Goal: Task Accomplishment & Management: Use online tool/utility

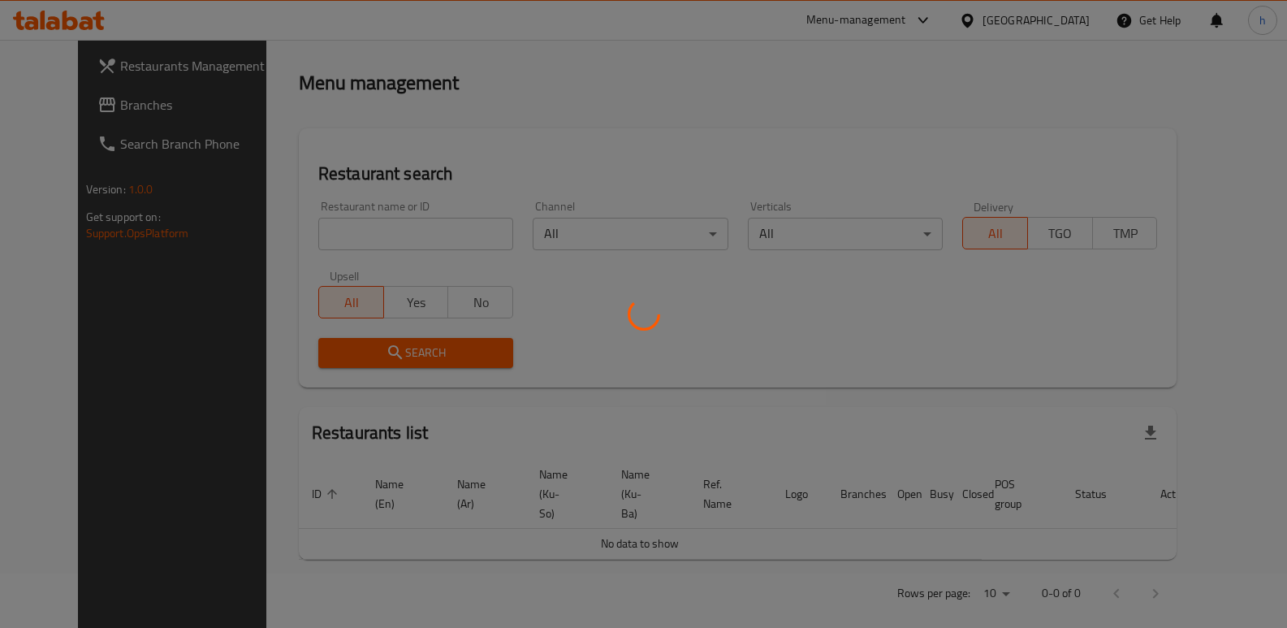
scroll to position [212, 0]
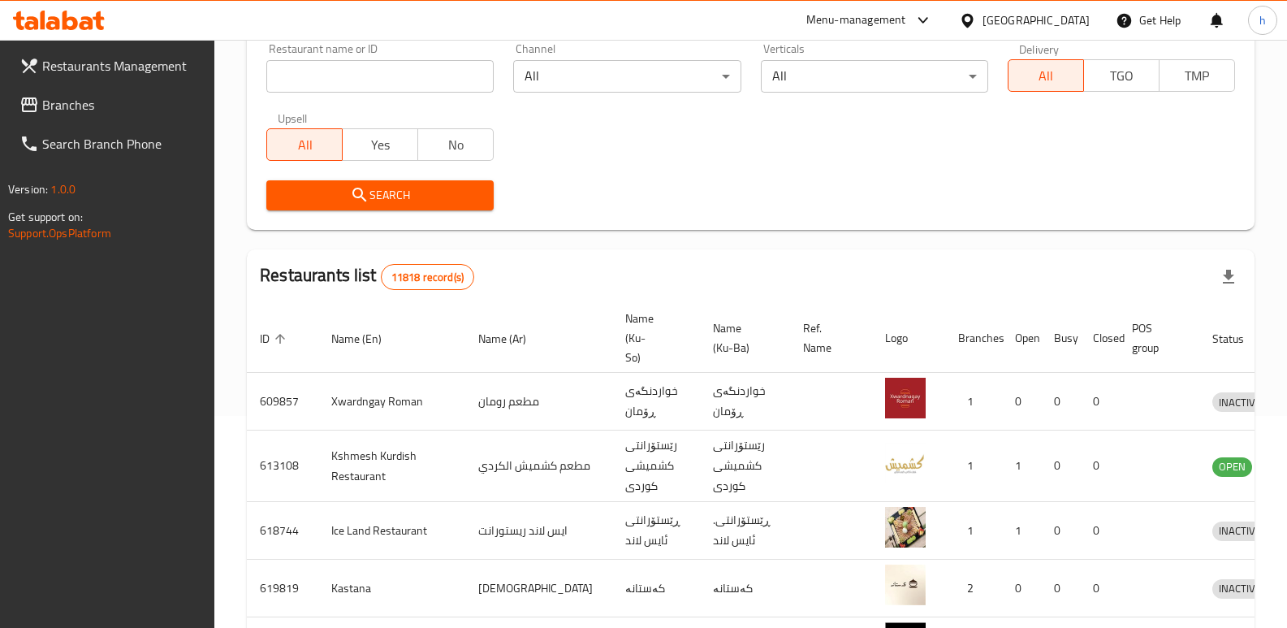
click at [77, 99] on span "Branches" at bounding box center [122, 104] width 160 height 19
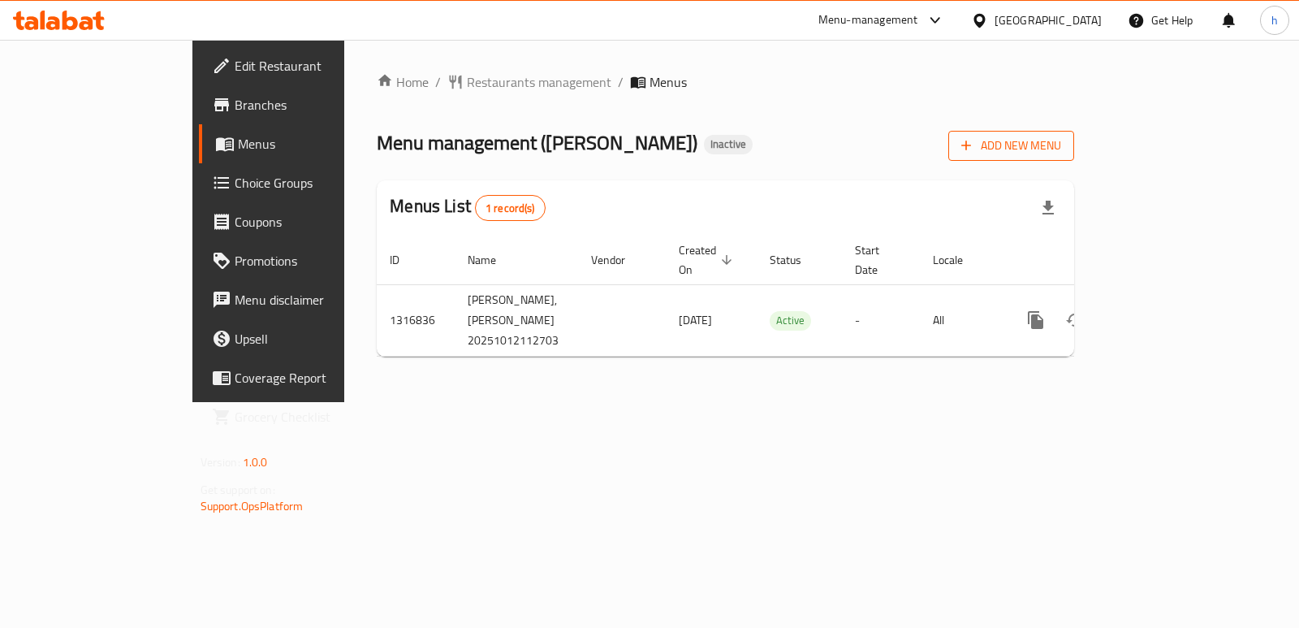
click at [1061, 143] on span "Add New Menu" at bounding box center [1011, 146] width 100 height 20
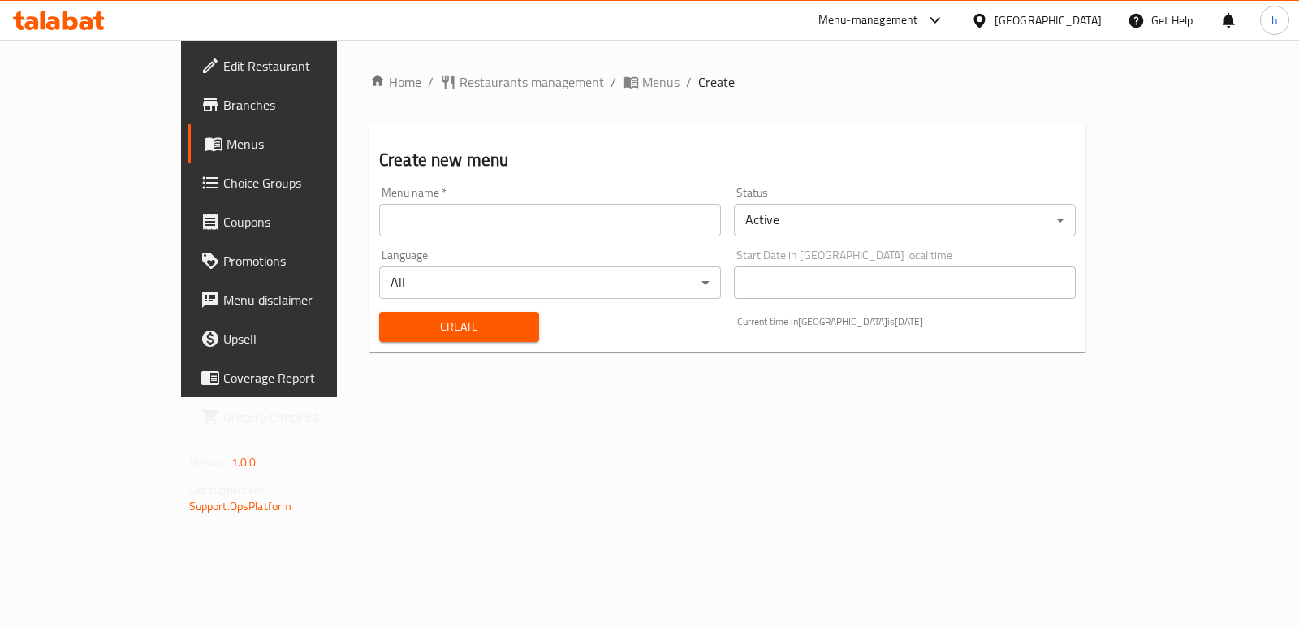
click at [507, 218] on input "text" at bounding box center [550, 220] width 342 height 32
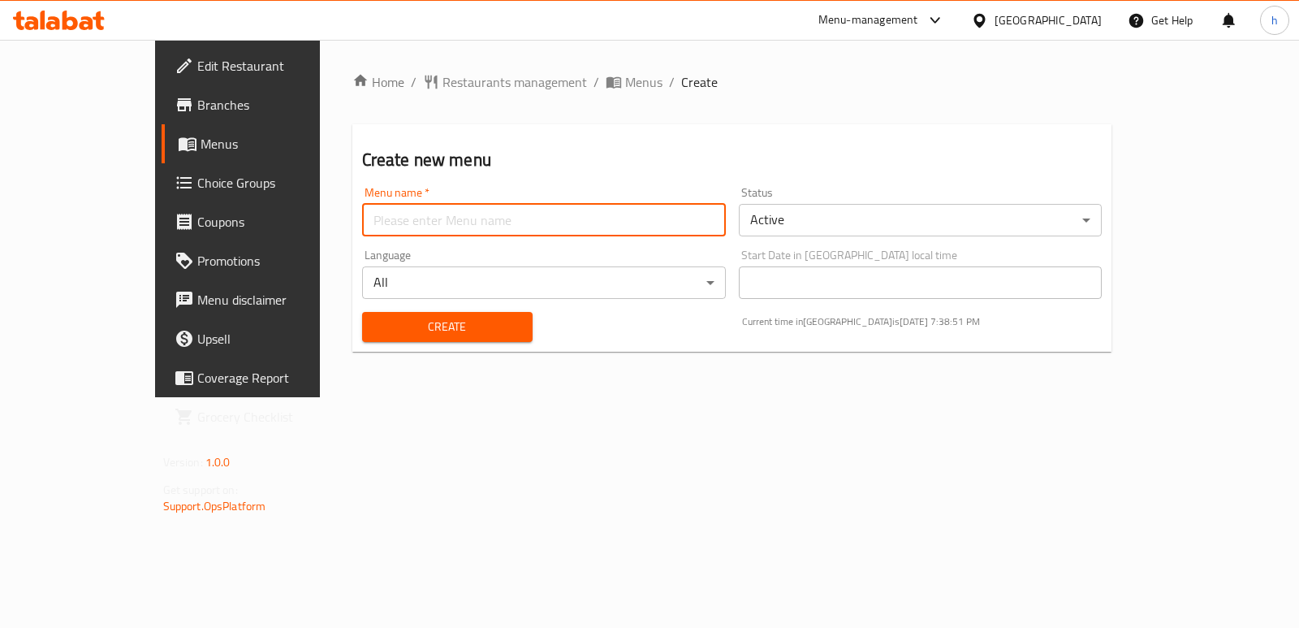
type input "Helin"
click at [396, 322] on span "Create" at bounding box center [447, 327] width 145 height 20
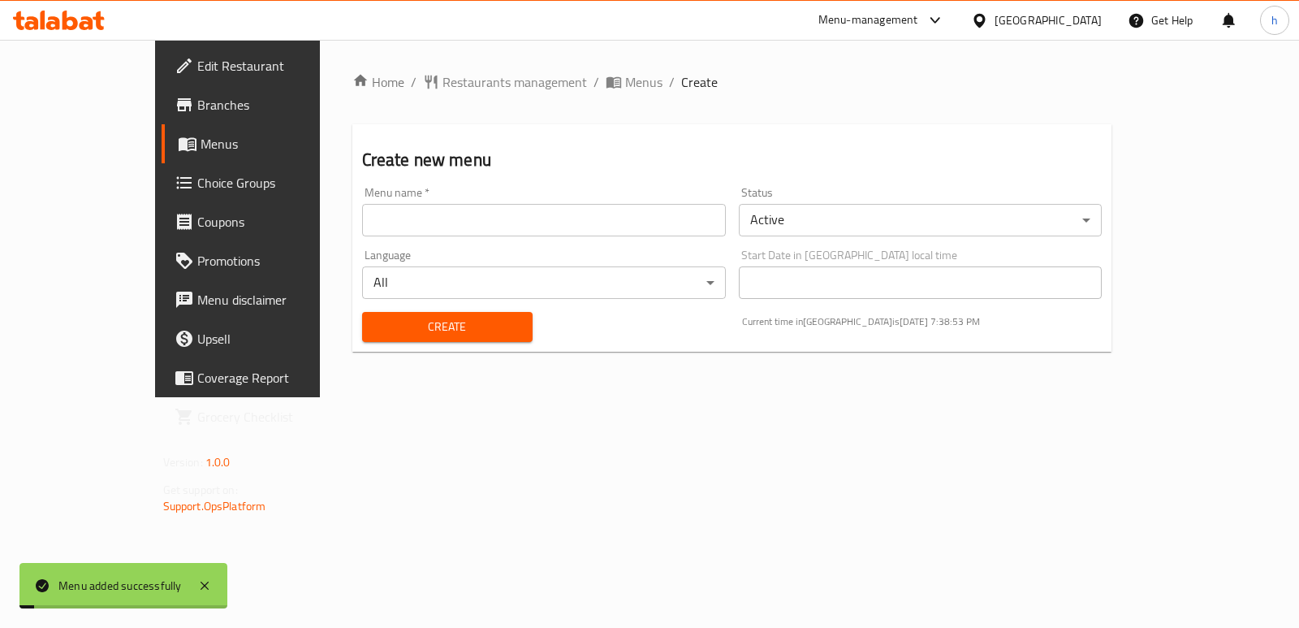
click at [201, 141] on span "Menus" at bounding box center [280, 143] width 158 height 19
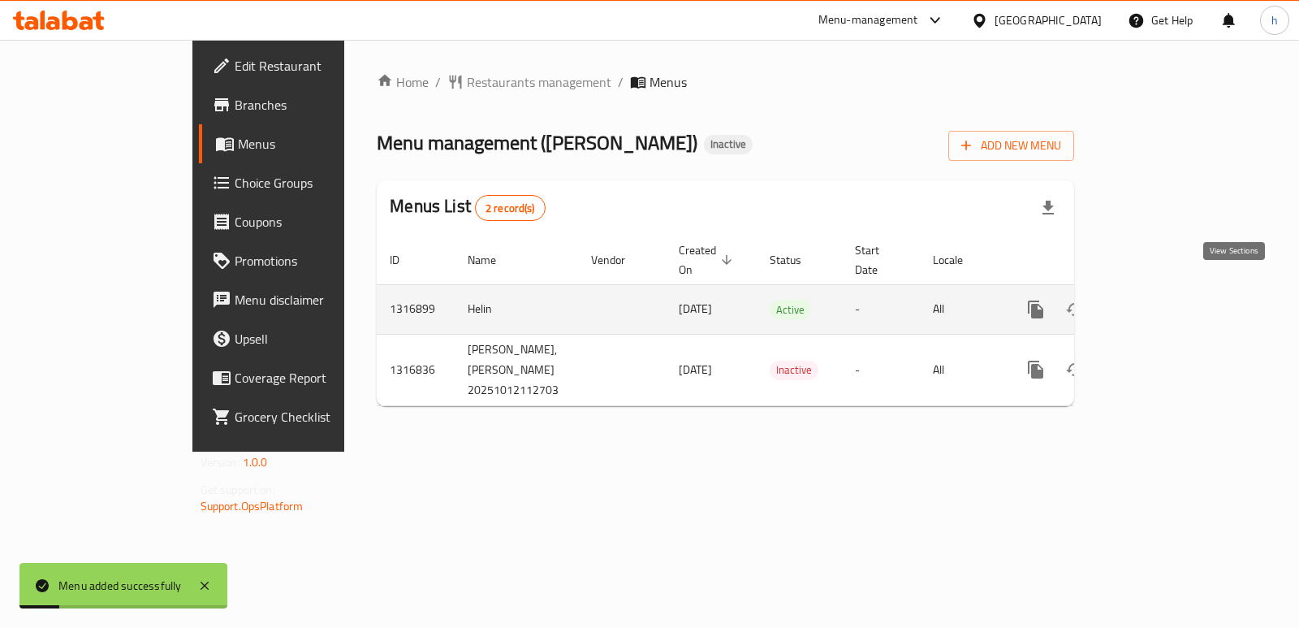
click at [1163, 300] on icon "enhanced table" at bounding box center [1152, 309] width 19 height 19
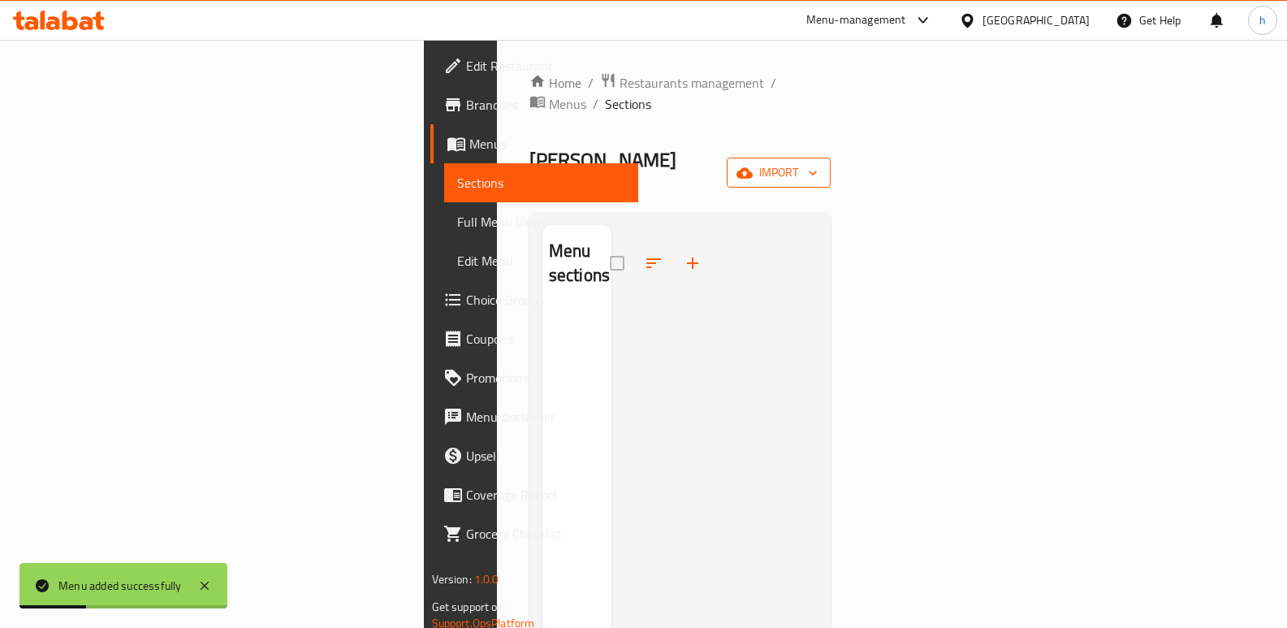
click at [818, 162] on span "import" at bounding box center [779, 172] width 78 height 20
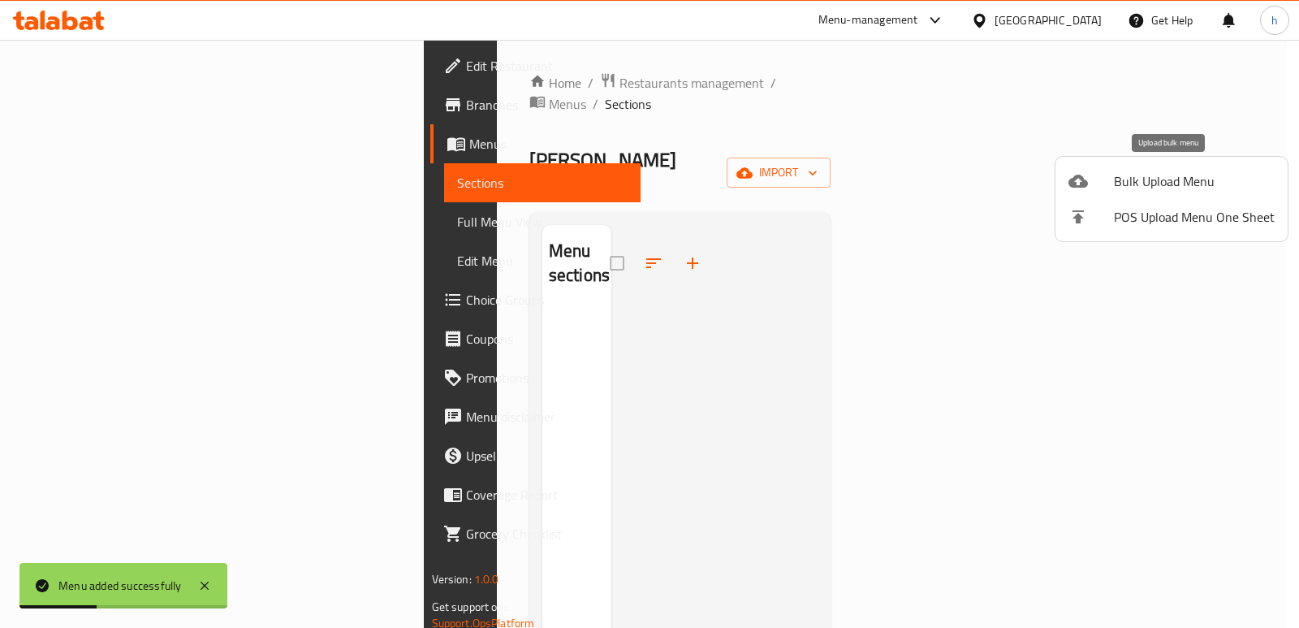
click at [1112, 183] on div at bounding box center [1090, 180] width 45 height 19
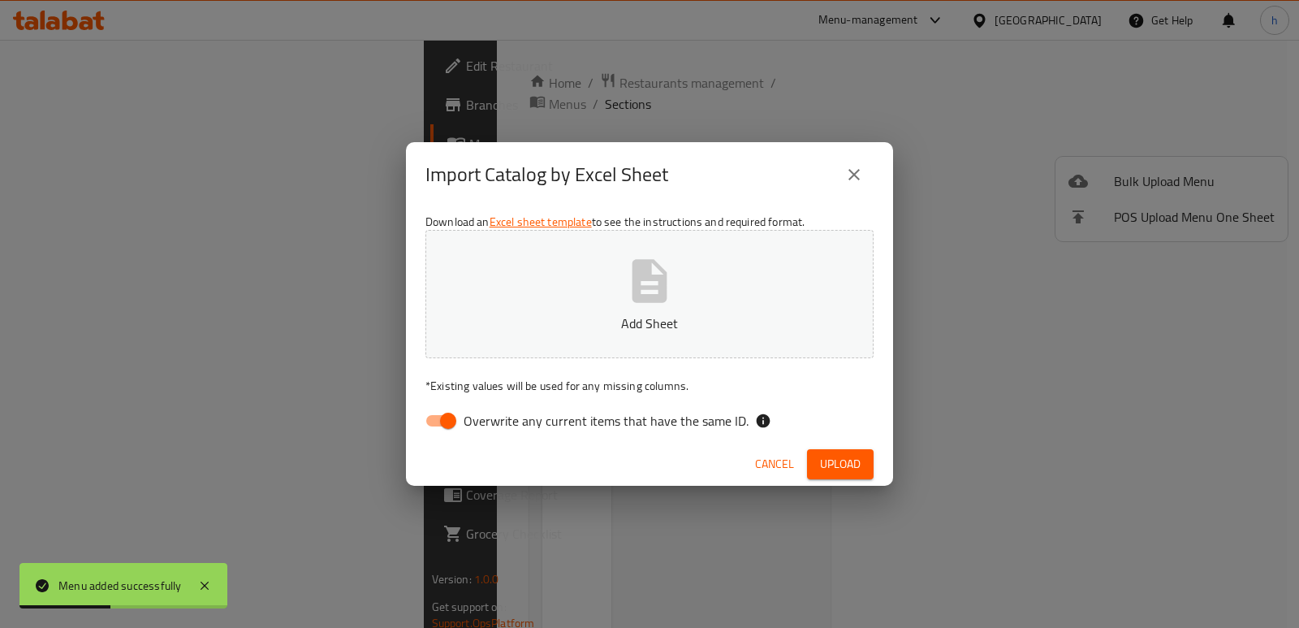
click at [451, 417] on input "Overwrite any current items that have the same ID." at bounding box center [448, 420] width 93 height 31
checkbox input "false"
click at [593, 319] on p "Add Sheet" at bounding box center [650, 322] width 398 height 19
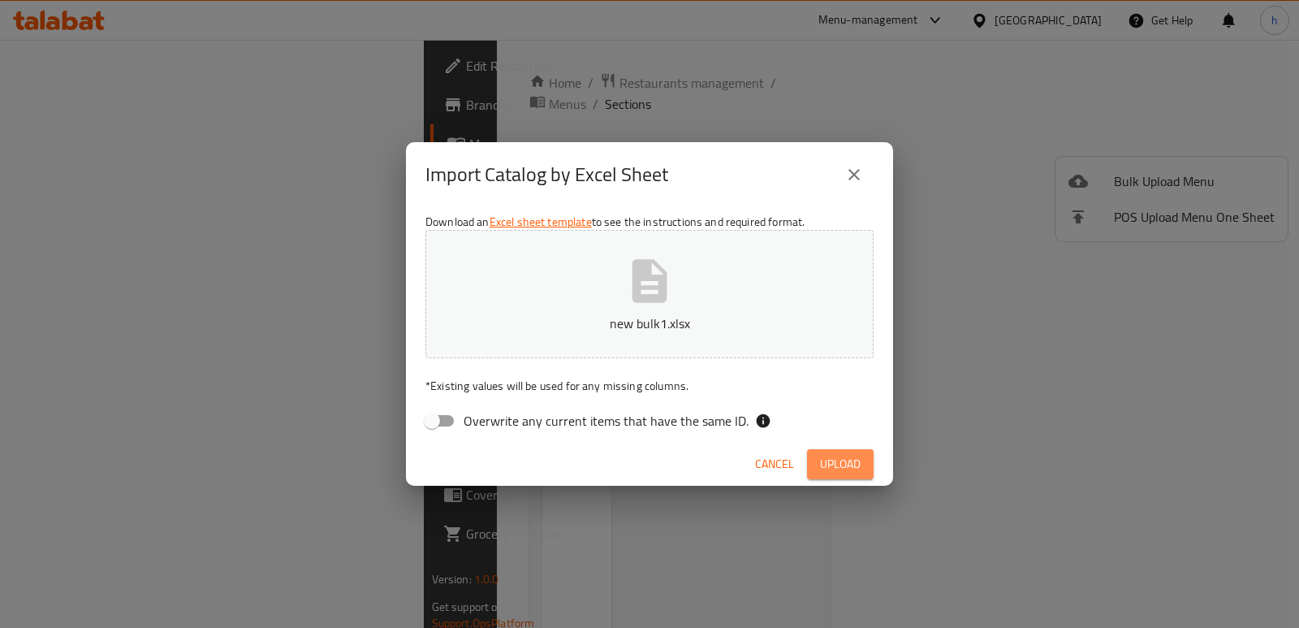
click at [832, 455] on span "Upload" at bounding box center [840, 464] width 41 height 20
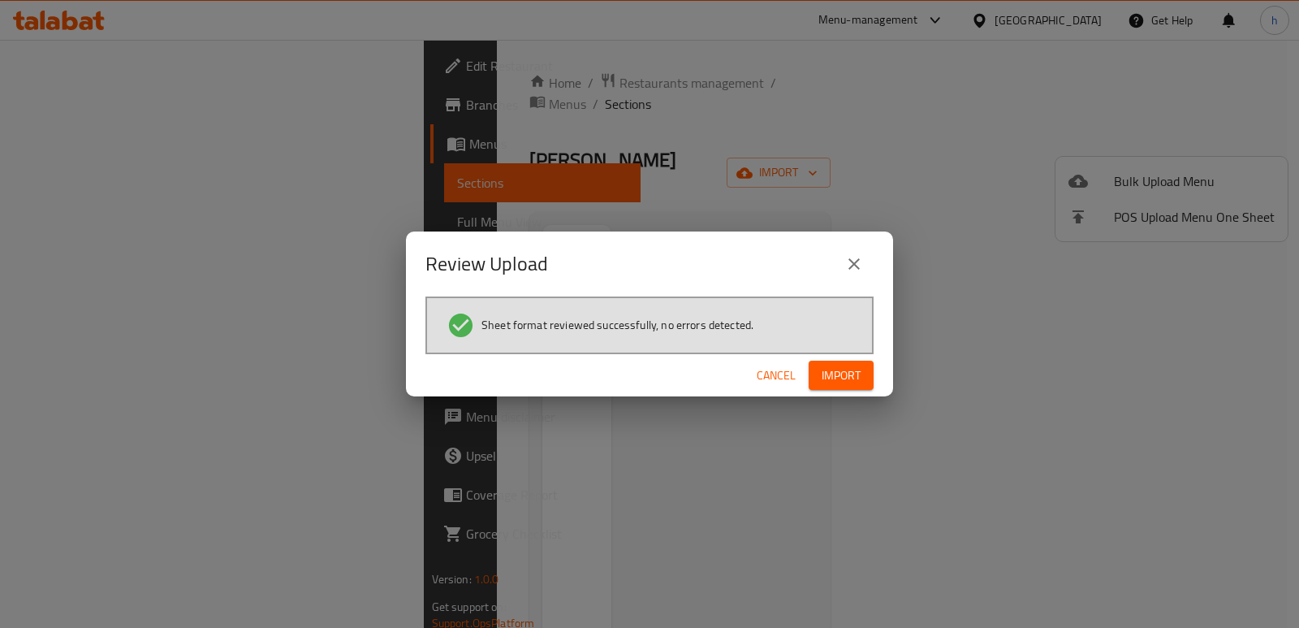
click at [844, 374] on span "Import" at bounding box center [841, 375] width 39 height 20
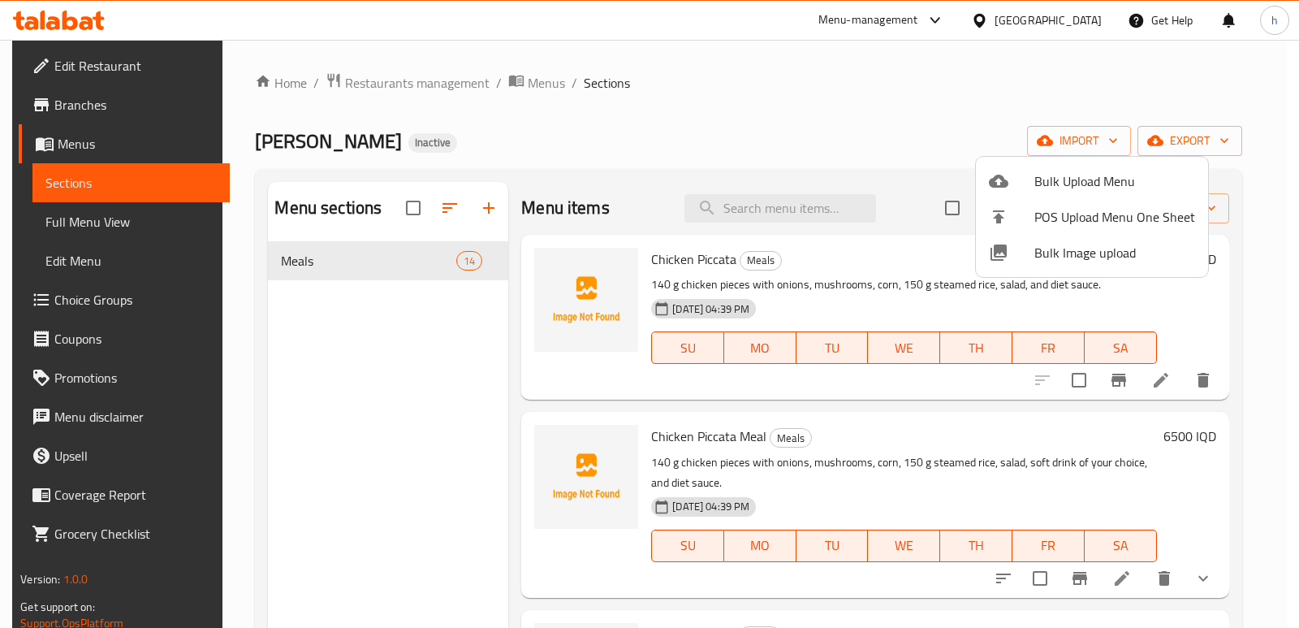
drag, startPoint x: 378, startPoint y: 483, endPoint x: 531, endPoint y: 477, distance: 152.8
click at [380, 481] on div at bounding box center [649, 314] width 1299 height 628
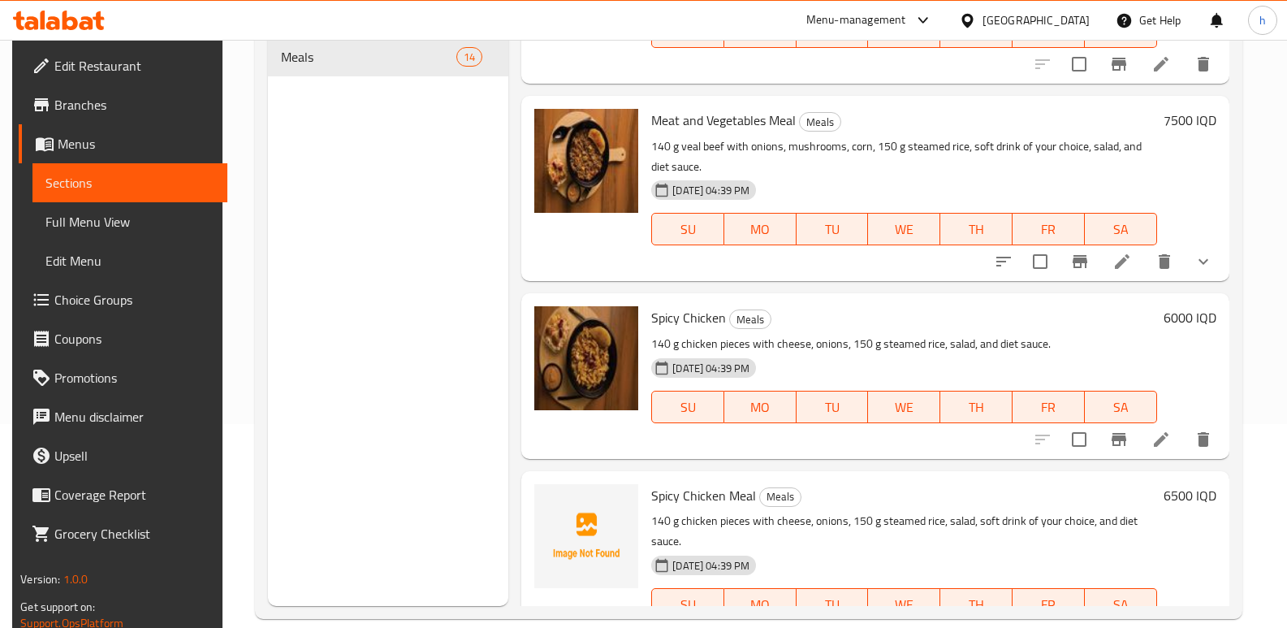
scroll to position [2038, 0]
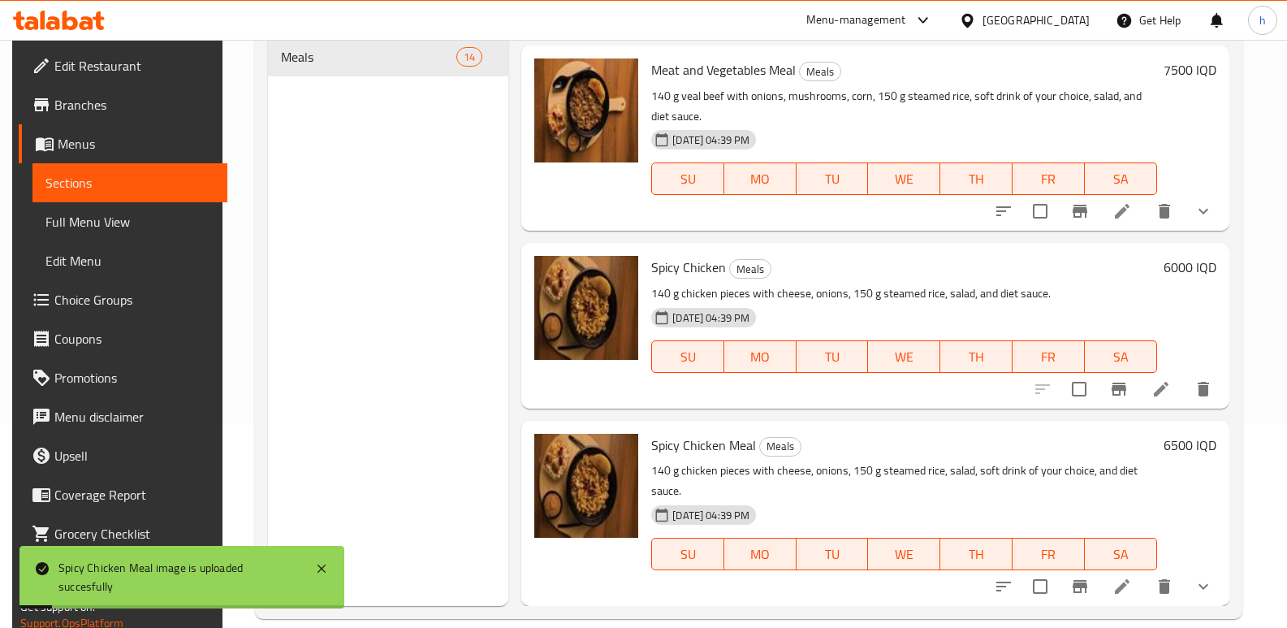
click at [134, 64] on span "Edit Restaurant" at bounding box center [134, 65] width 160 height 19
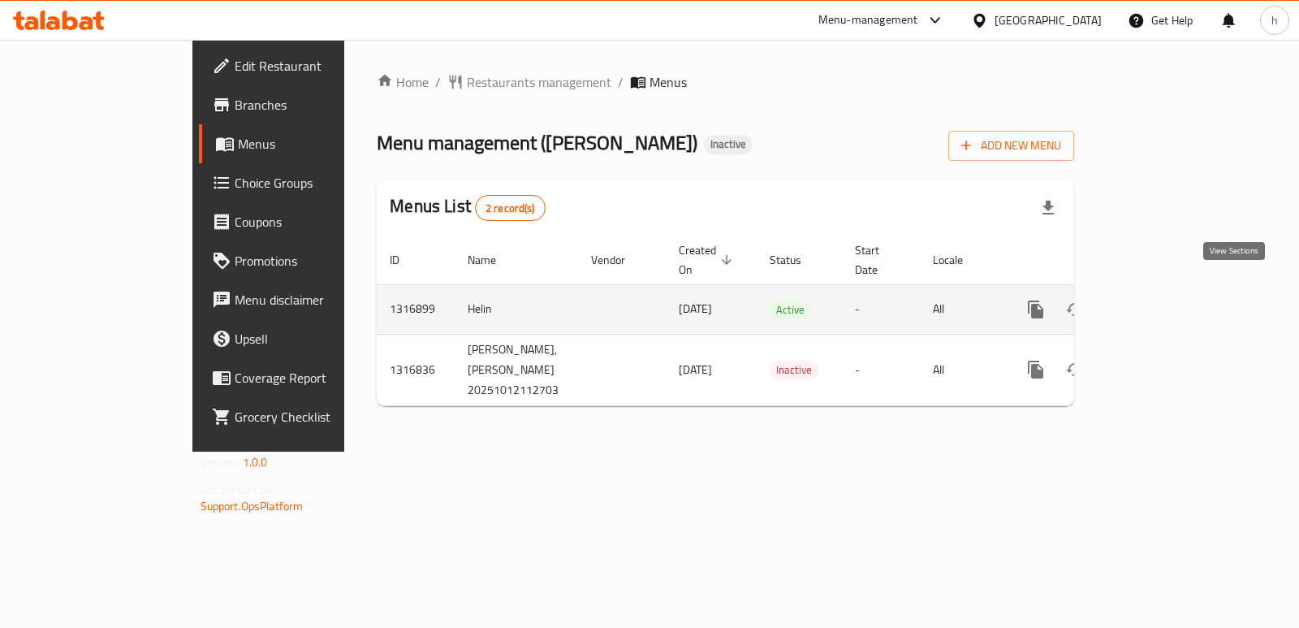
click at [1160, 302] on icon "enhanced table" at bounding box center [1153, 309] width 15 height 15
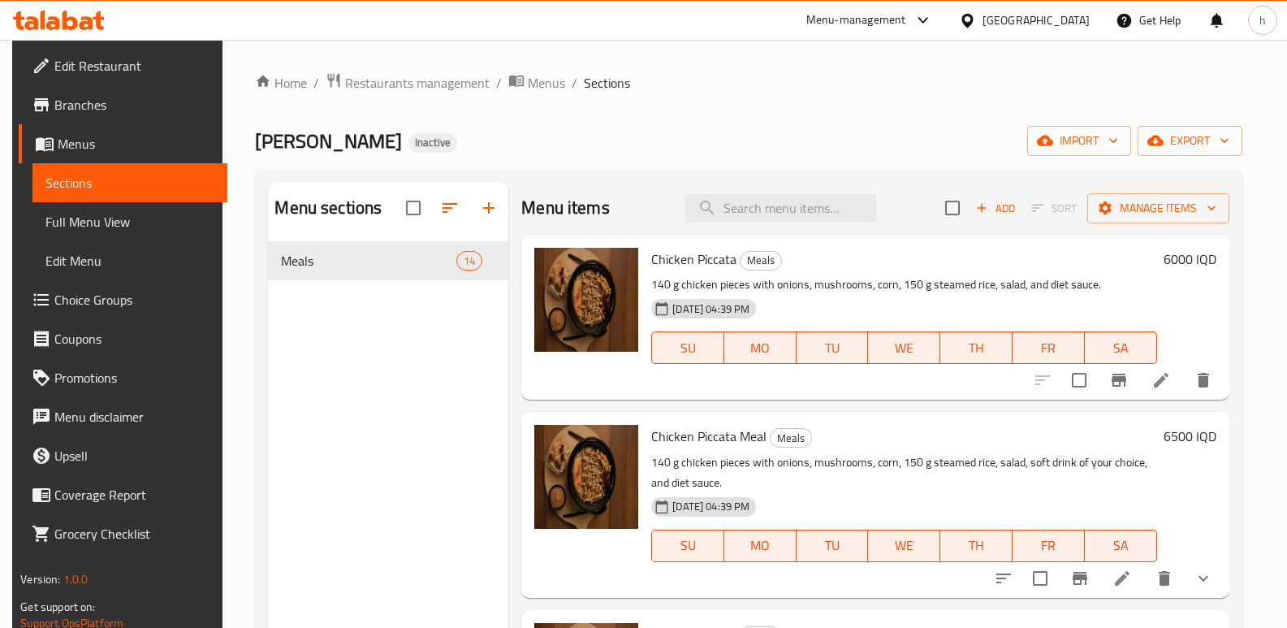
click at [134, 223] on span "Full Menu View" at bounding box center [129, 221] width 169 height 19
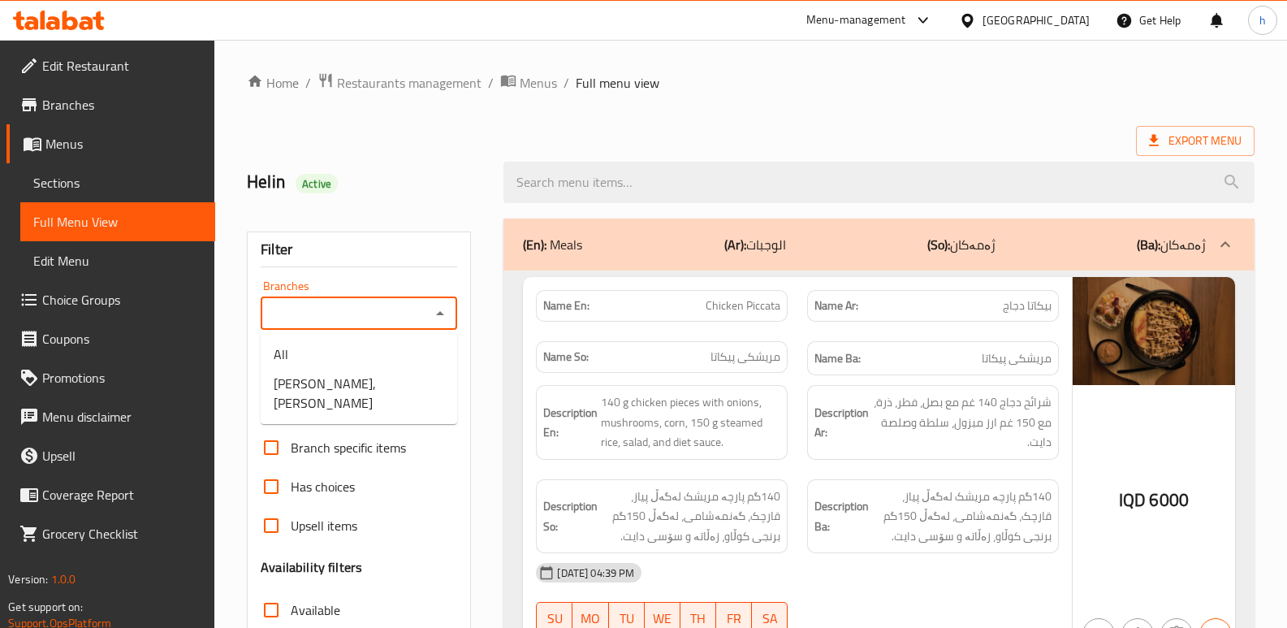
click at [361, 313] on input "Branches" at bounding box center [345, 313] width 160 height 23
click at [373, 387] on span "Mohamed Diet, Al Amriyah" at bounding box center [359, 392] width 171 height 39
type input "Mohamed Diet, Al Amriyah"
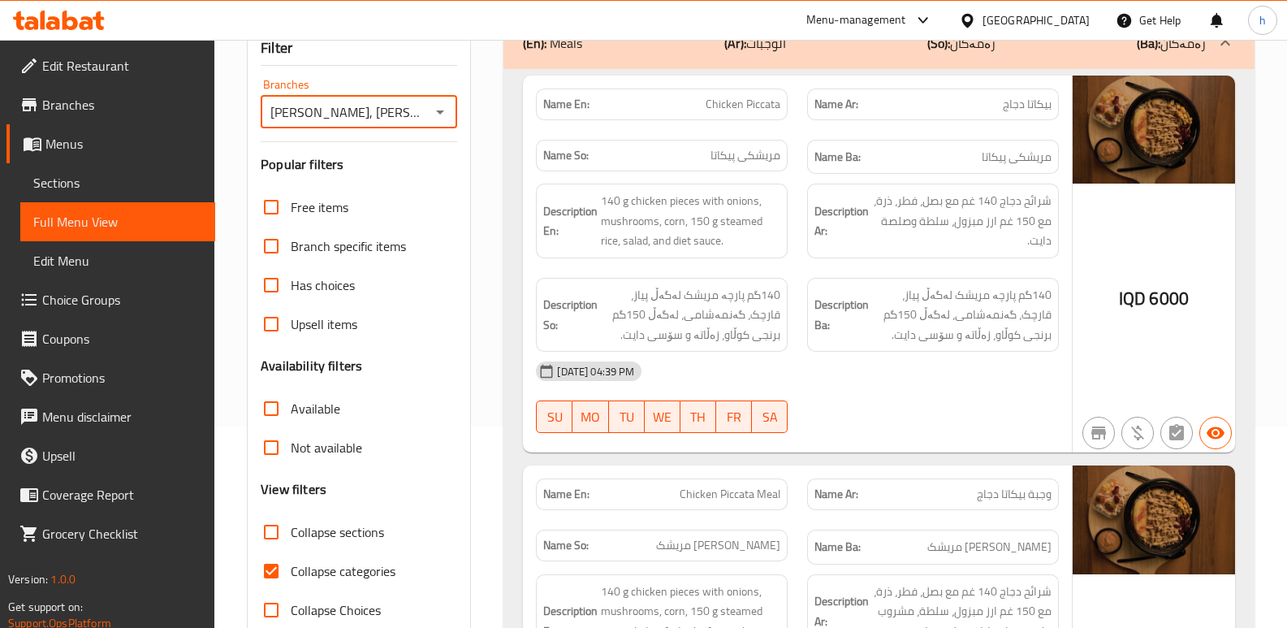
scroll to position [216, 0]
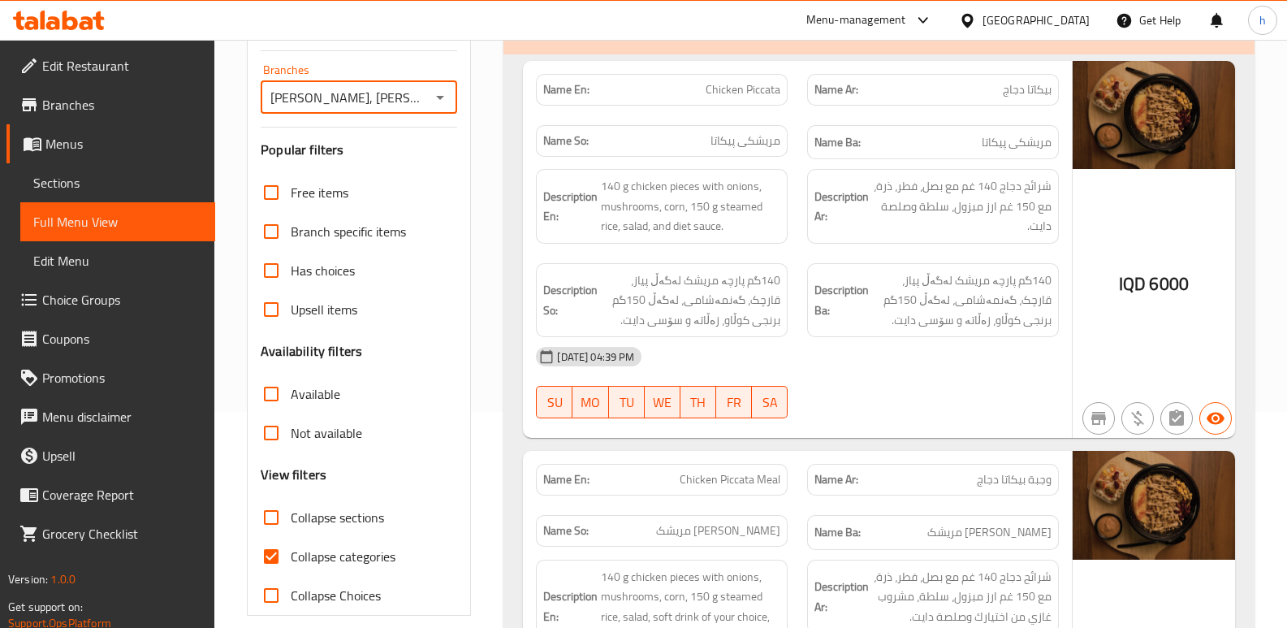
click at [265, 552] on input "Collapse categories" at bounding box center [271, 556] width 39 height 39
checkbox input "false"
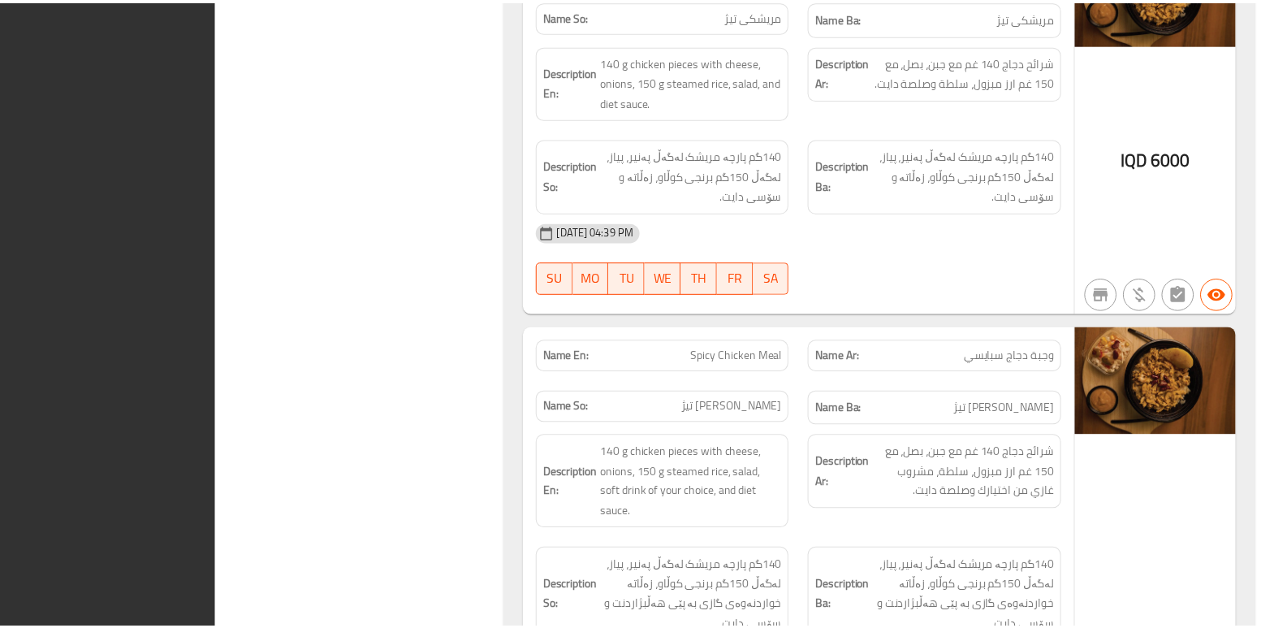
scroll to position [7867, 0]
